Goal: Information Seeking & Learning: Check status

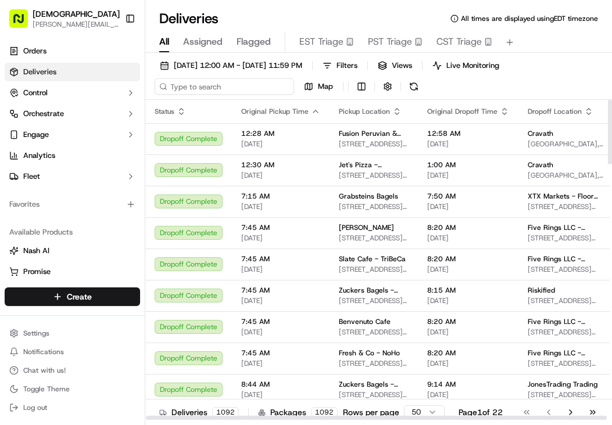
click at [194, 82] on input at bounding box center [224, 86] width 139 height 16
type input "Al's"
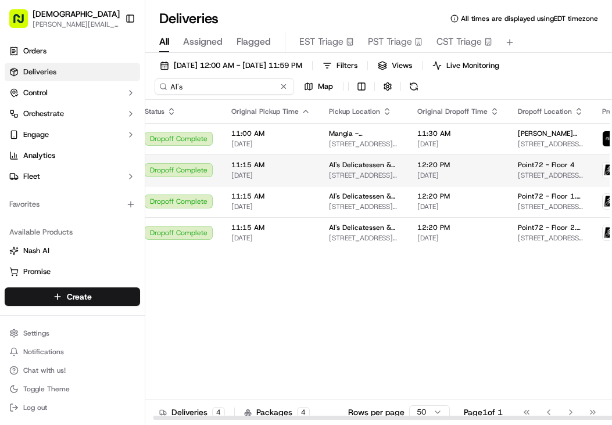
scroll to position [0, 8]
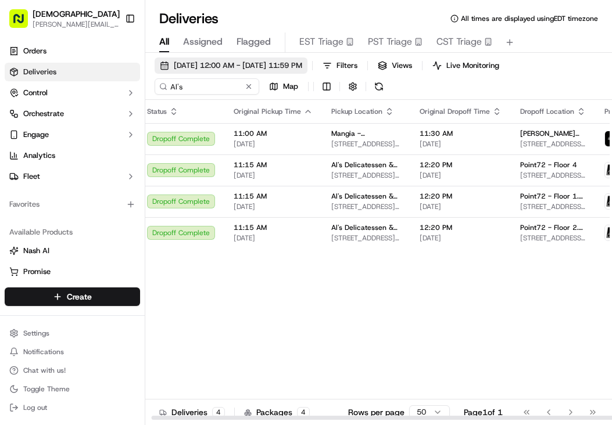
click at [295, 62] on span "[DATE] 12:00 AM - [DATE] 11:59 PM" at bounding box center [238, 65] width 128 height 10
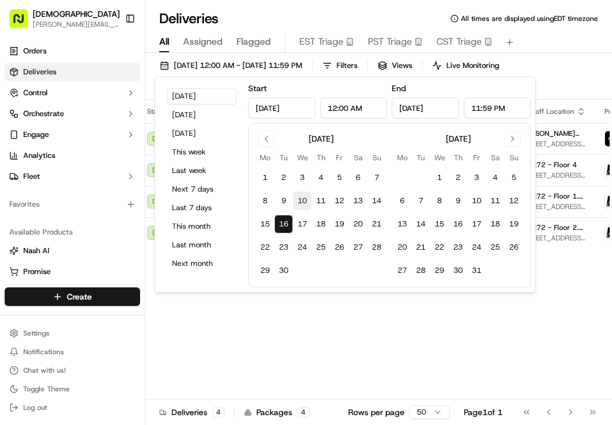
click at [297, 200] on button "10" at bounding box center [302, 201] width 19 height 19
type input "[DATE]"
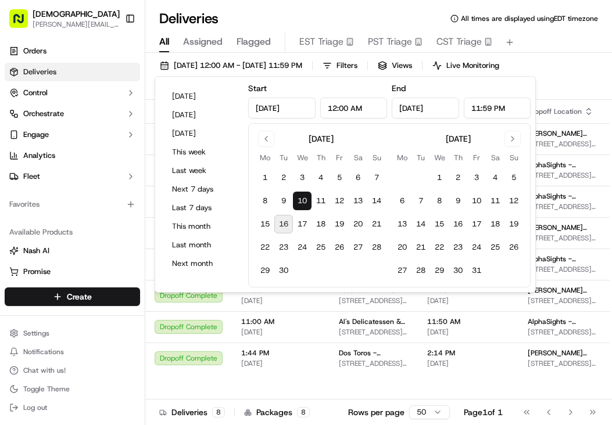
click at [562, 85] on div "[DATE] 12:00 AM - [DATE] 11:59 PM Filters Views Live Monitoring Al's Map" at bounding box center [378, 79] width 467 height 42
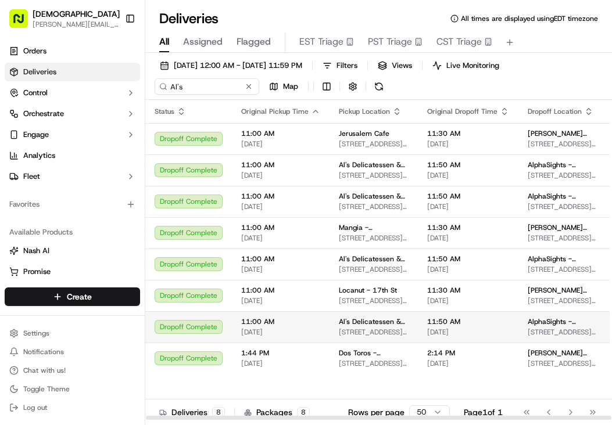
click at [501, 327] on td "11:50 AM [DATE]" at bounding box center [468, 327] width 101 height 31
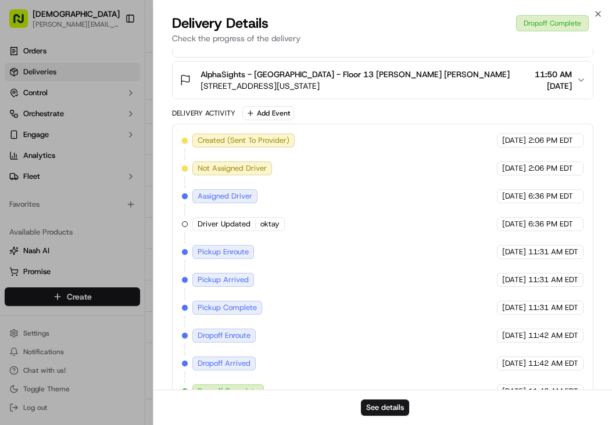
scroll to position [338, 0]
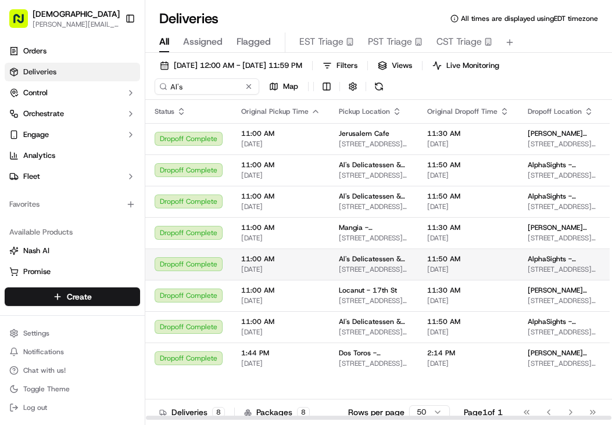
click at [359, 257] on span "Al's Delicatessen & Catering" at bounding box center [374, 259] width 70 height 9
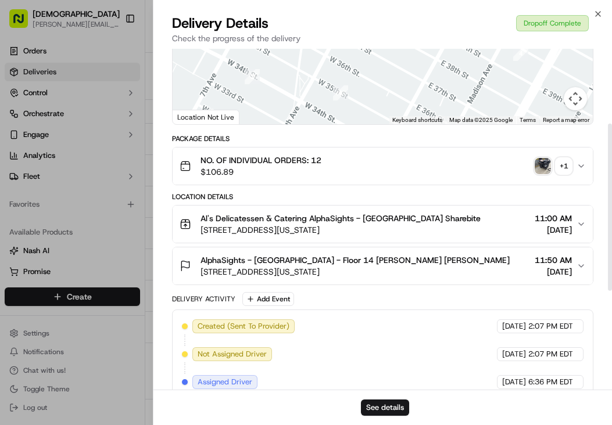
scroll to position [355, 0]
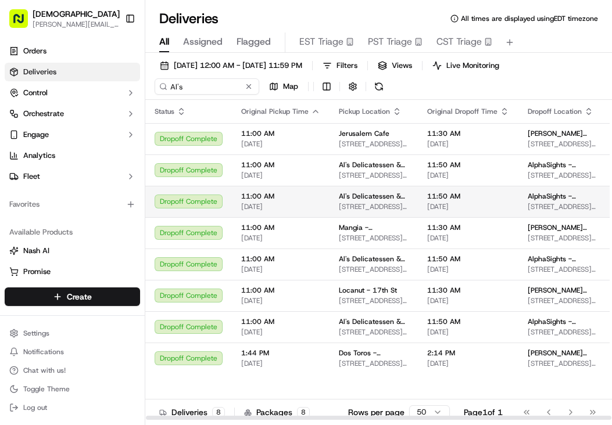
click at [310, 199] on span "11:00 AM" at bounding box center [280, 196] width 79 height 9
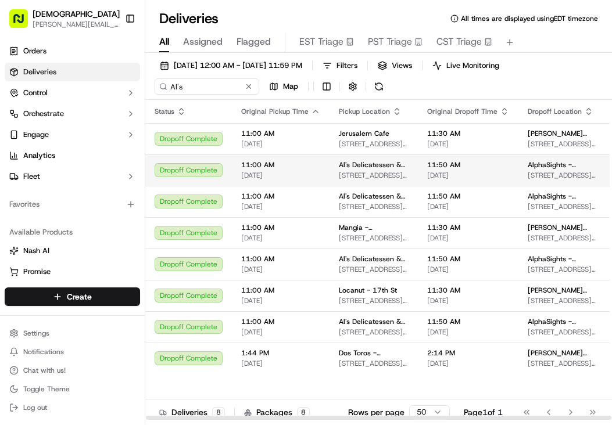
click at [250, 167] on span "11:00 AM" at bounding box center [280, 164] width 79 height 9
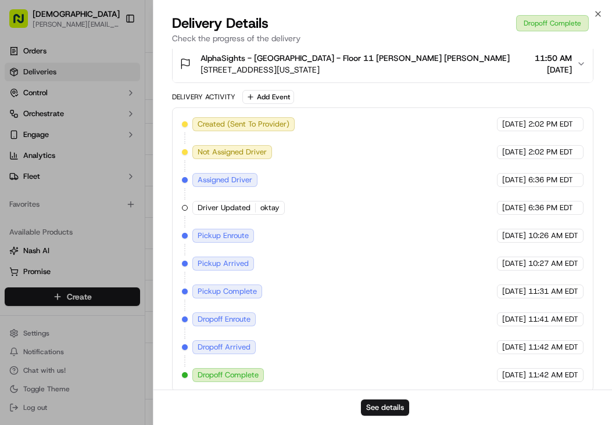
scroll to position [327, 0]
